Goal: Check status: Check status

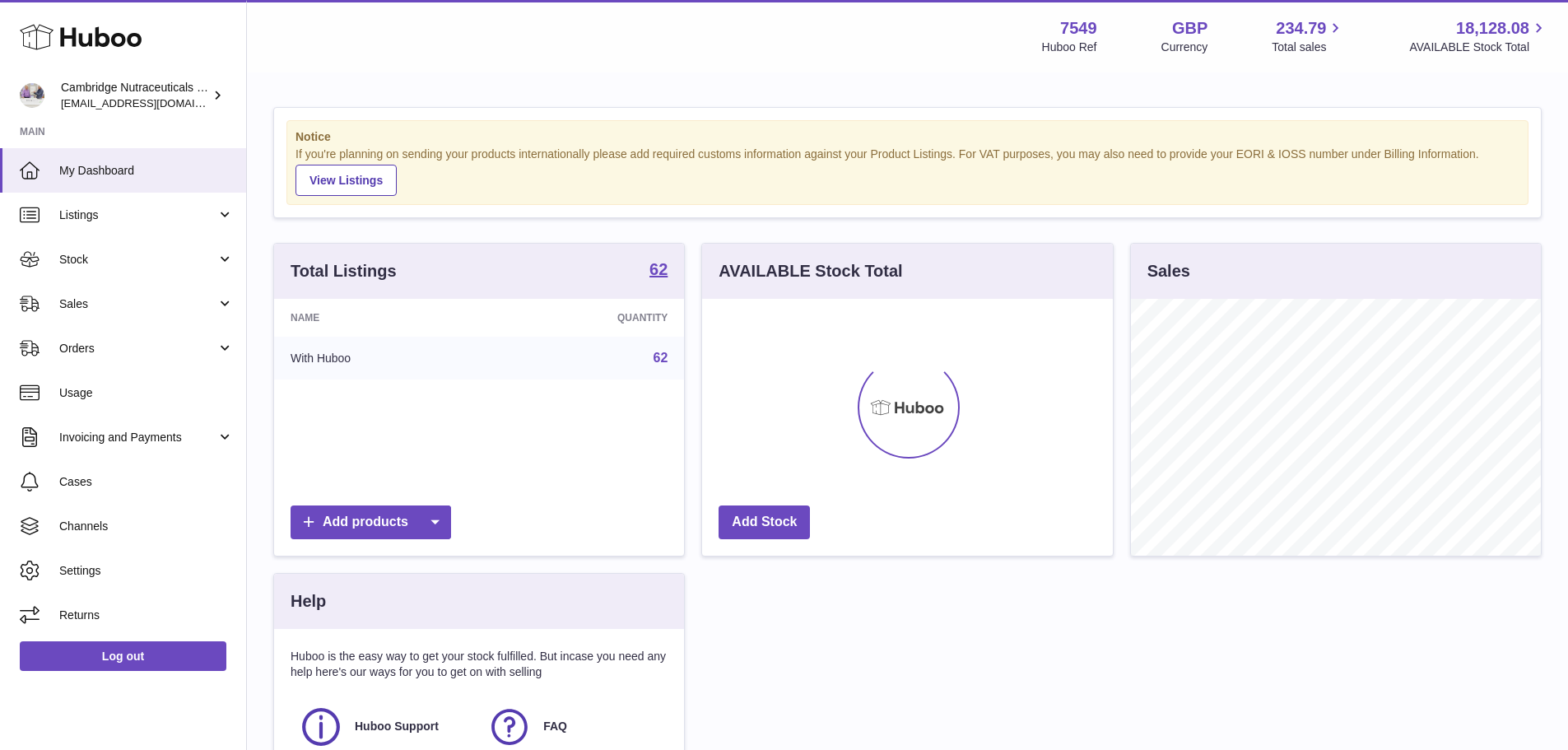
scroll to position [257, 410]
click at [74, 306] on span "Sales" at bounding box center [138, 304] width 157 height 15
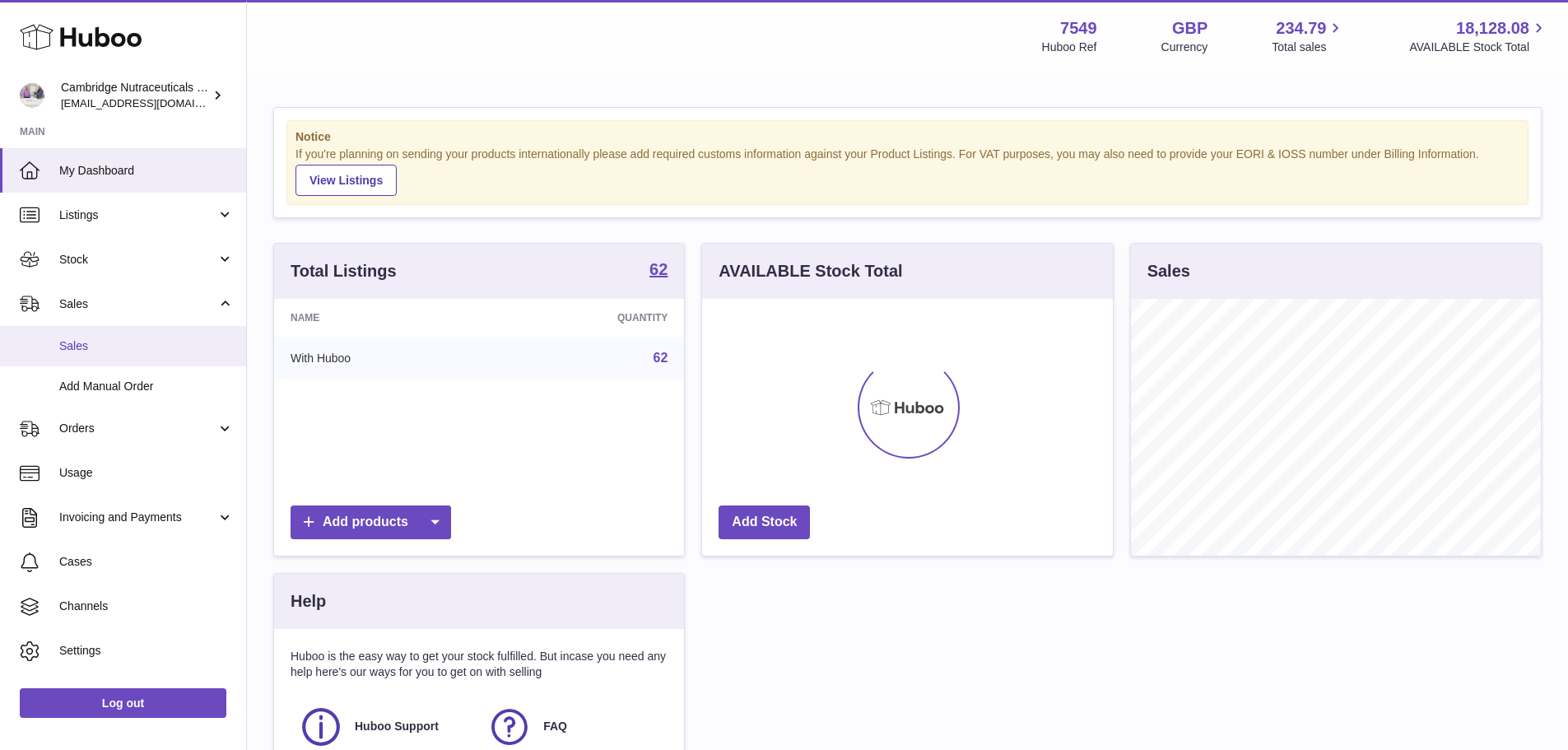
click at [83, 345] on span "Sales" at bounding box center [146, 345] width 174 height 15
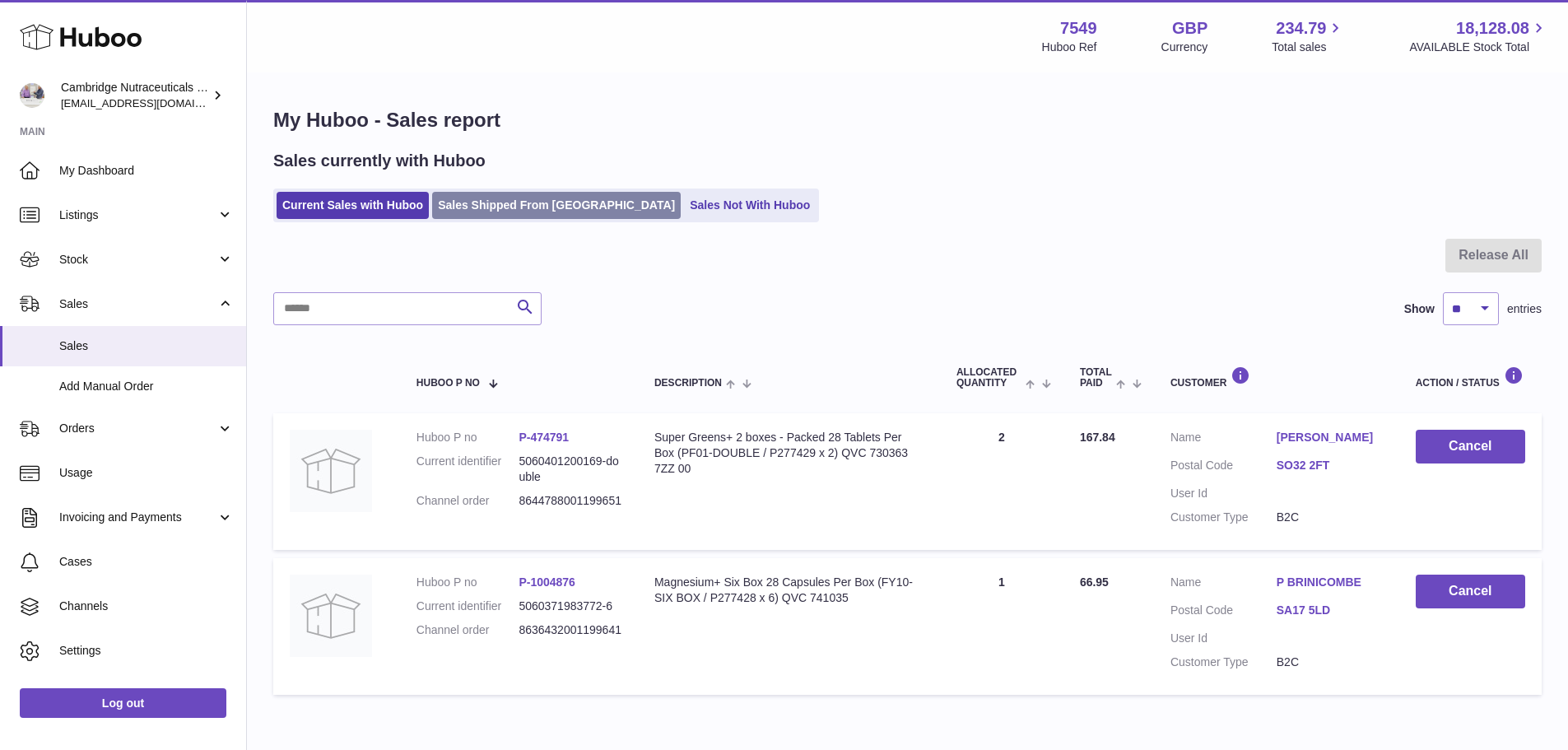
click at [531, 210] on link "Sales Shipped From [GEOGRAPHIC_DATA]" at bounding box center [556, 205] width 249 height 27
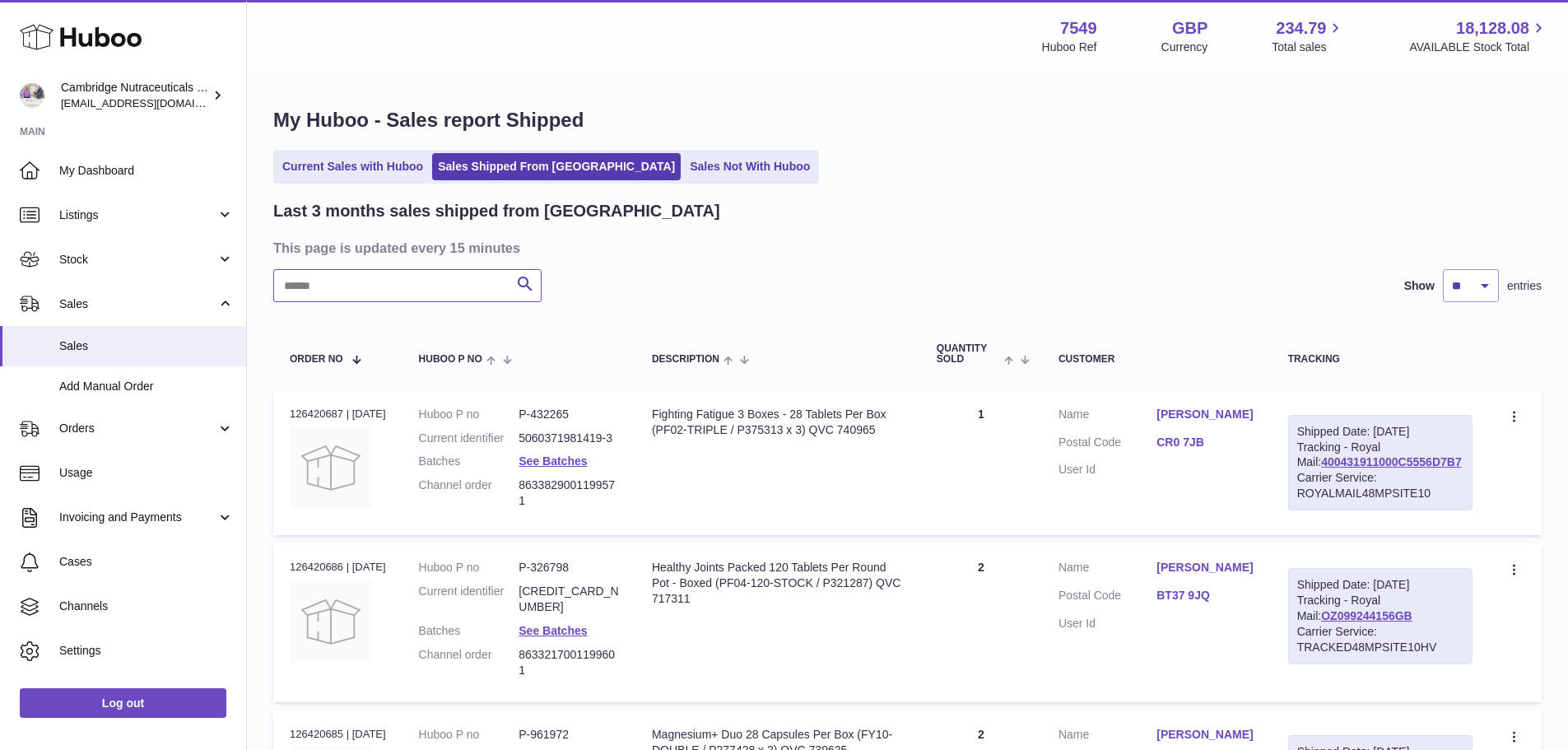
click at [433, 281] on input "text" at bounding box center [407, 286] width 268 height 33
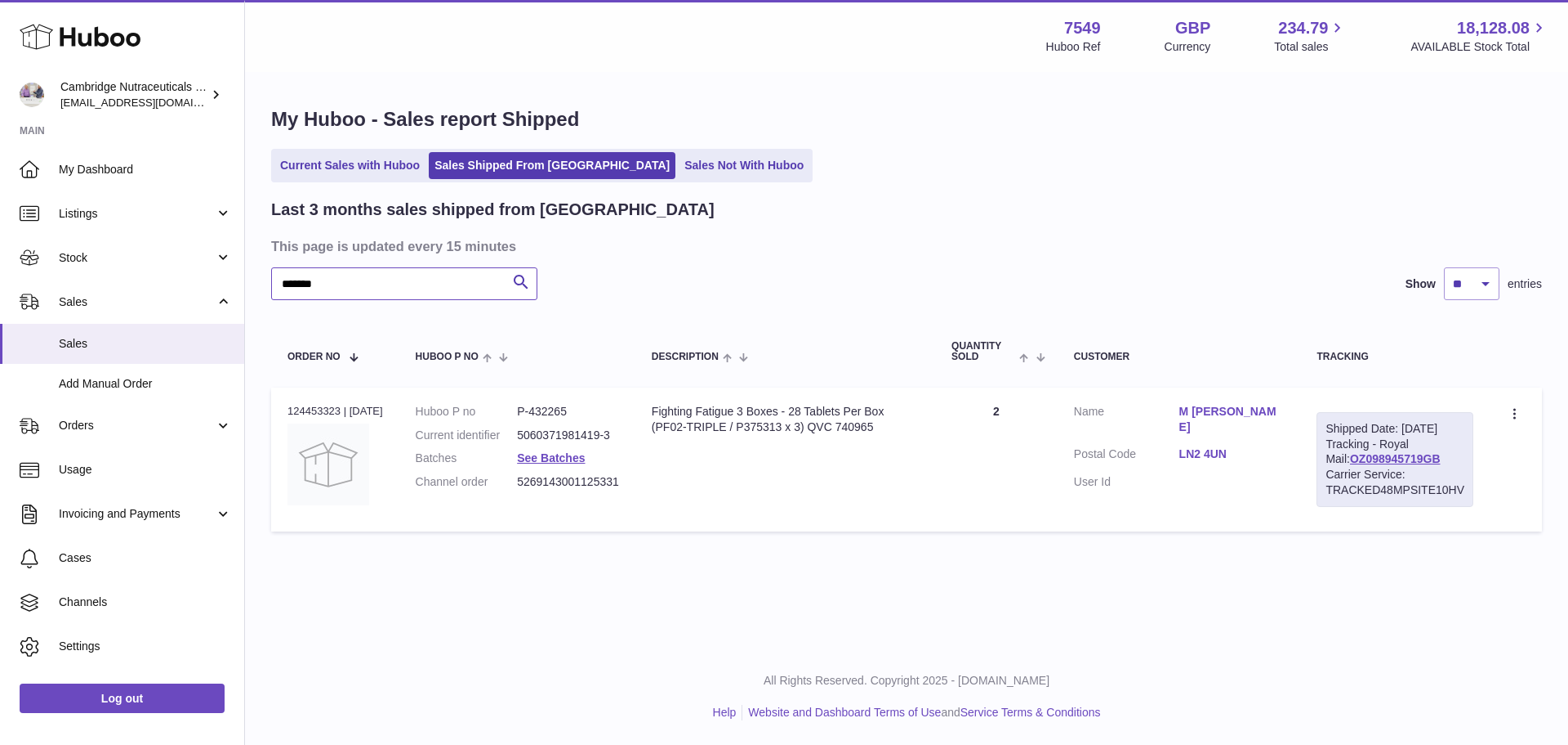
type input "*******"
click at [325, 413] on div "Order no 124453323 | 10th Sep" at bounding box center [335, 411] width 96 height 14
copy div "124453323"
click at [330, 407] on div "Order no 124453323 | 10th Sep" at bounding box center [335, 411] width 96 height 14
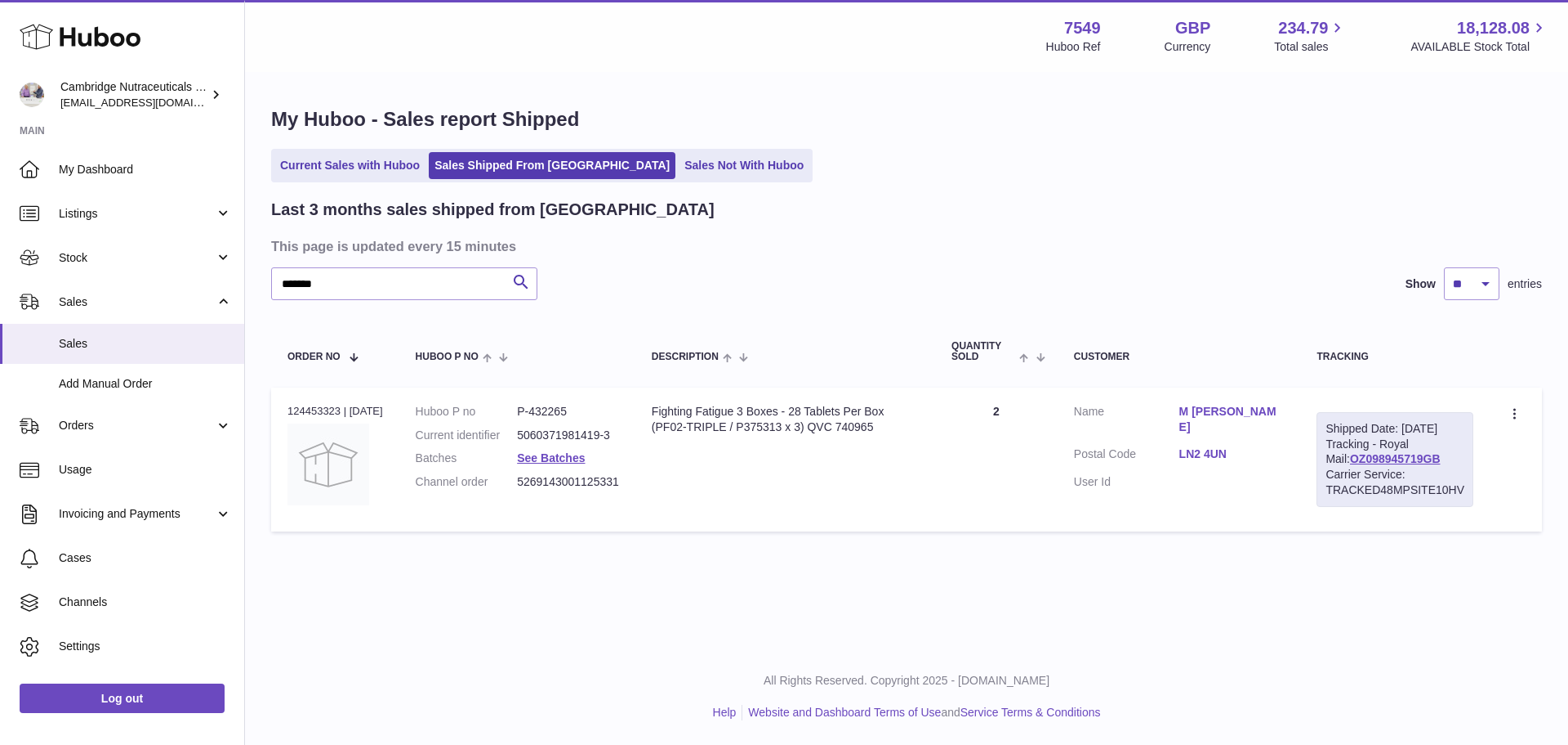
click at [330, 407] on div "Order no 124453323 | 10th Sep" at bounding box center [335, 411] width 96 height 14
